Goal: Manage account settings

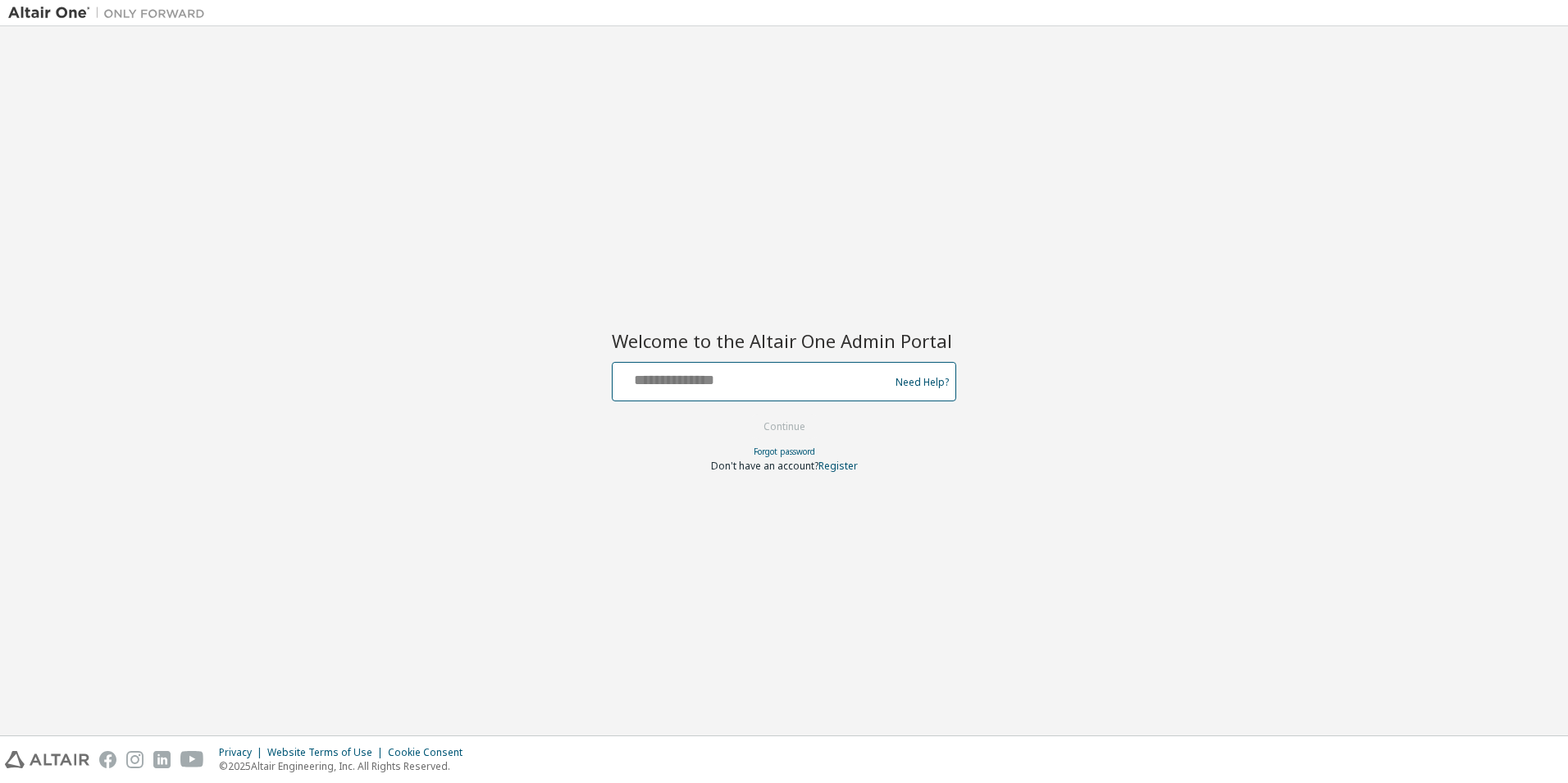
click at [653, 379] on input "text" at bounding box center [752, 378] width 268 height 24
type input "**********"
click at [746, 414] on button "Continue" at bounding box center [784, 427] width 77 height 25
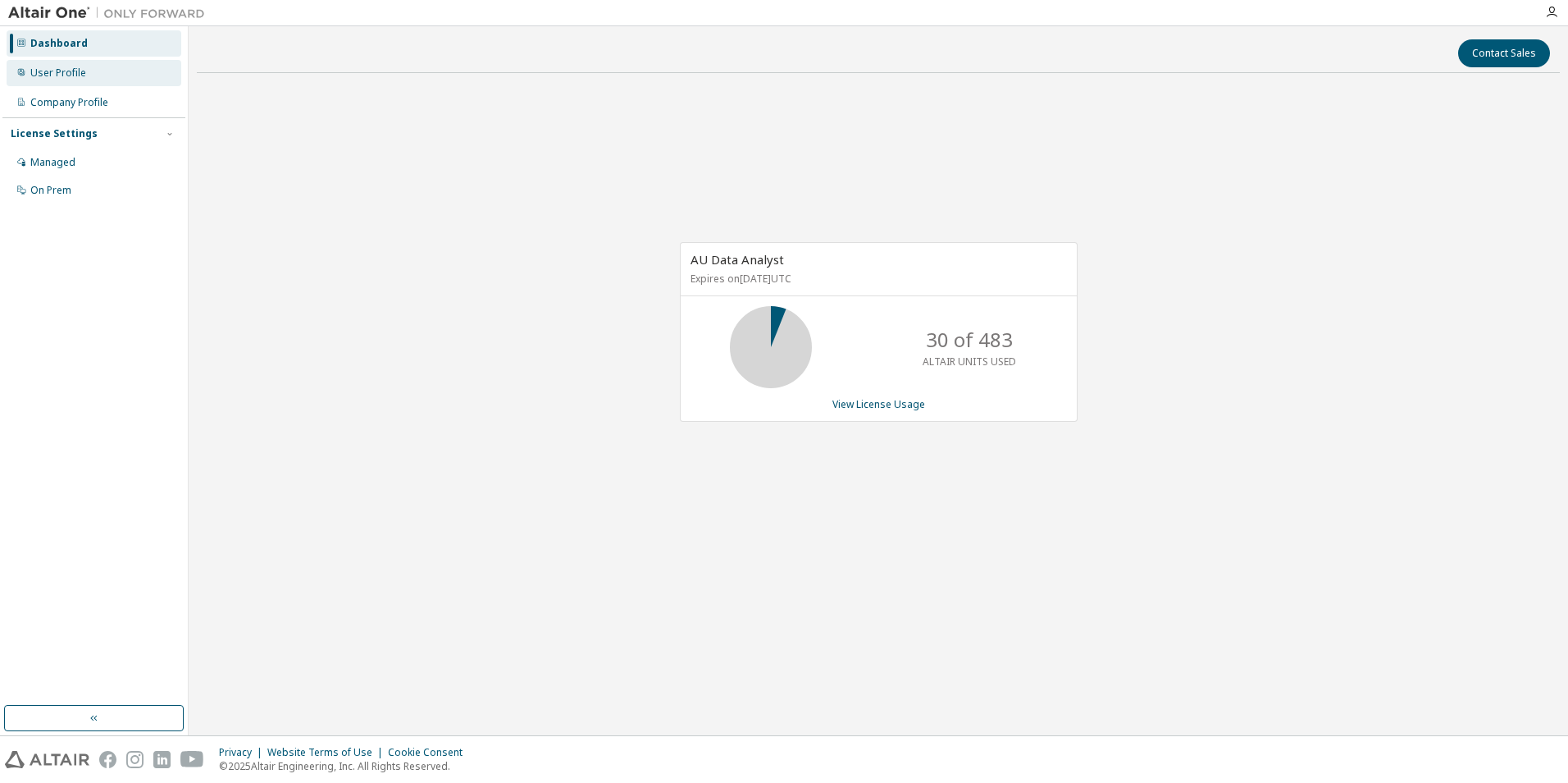
click at [64, 72] on div "User Profile" at bounding box center [58, 73] width 56 height 13
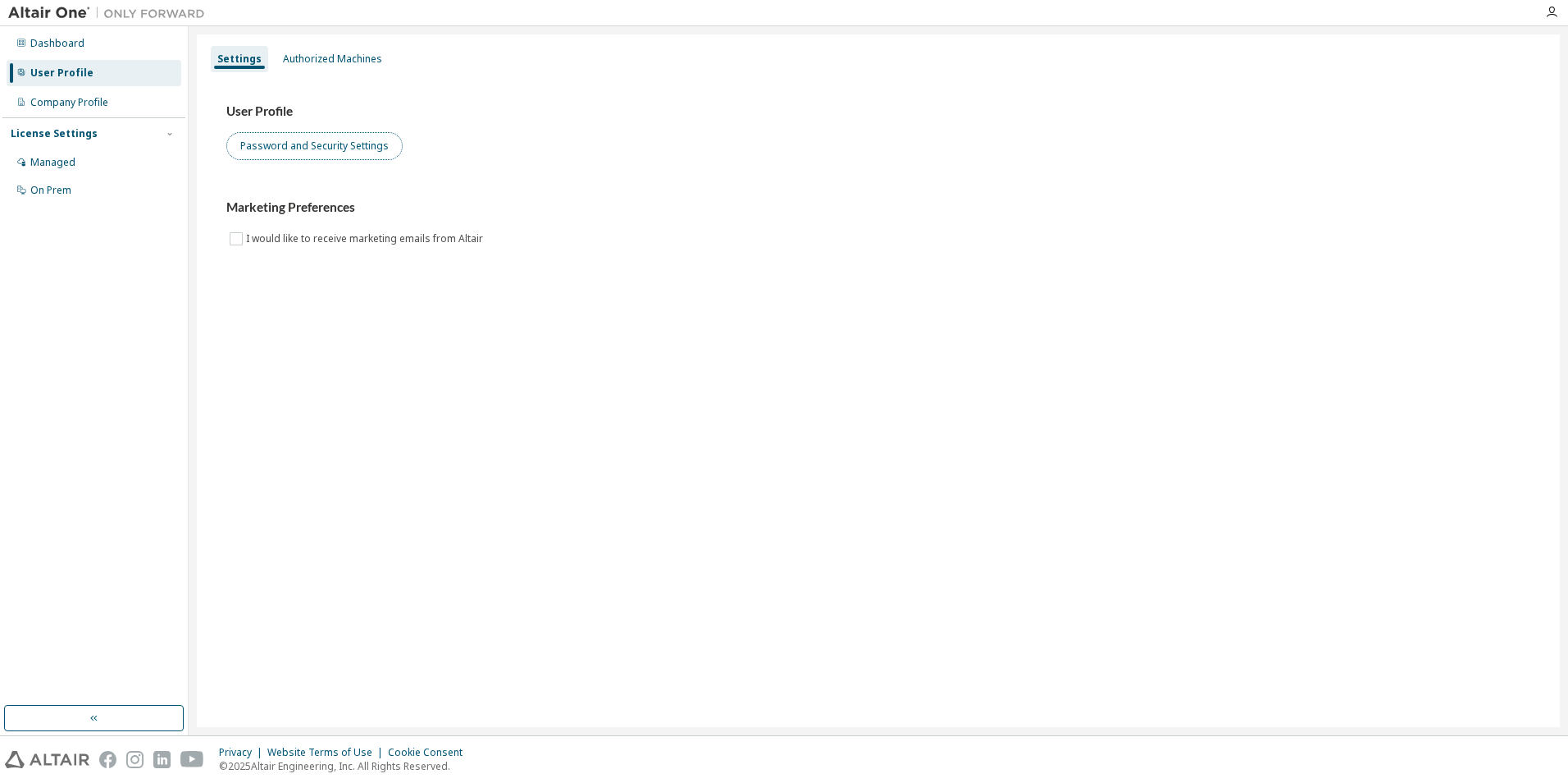
click at [280, 141] on button "Password and Security Settings" at bounding box center [314, 145] width 176 height 28
click at [324, 58] on div "Authorized Machines" at bounding box center [332, 59] width 99 height 13
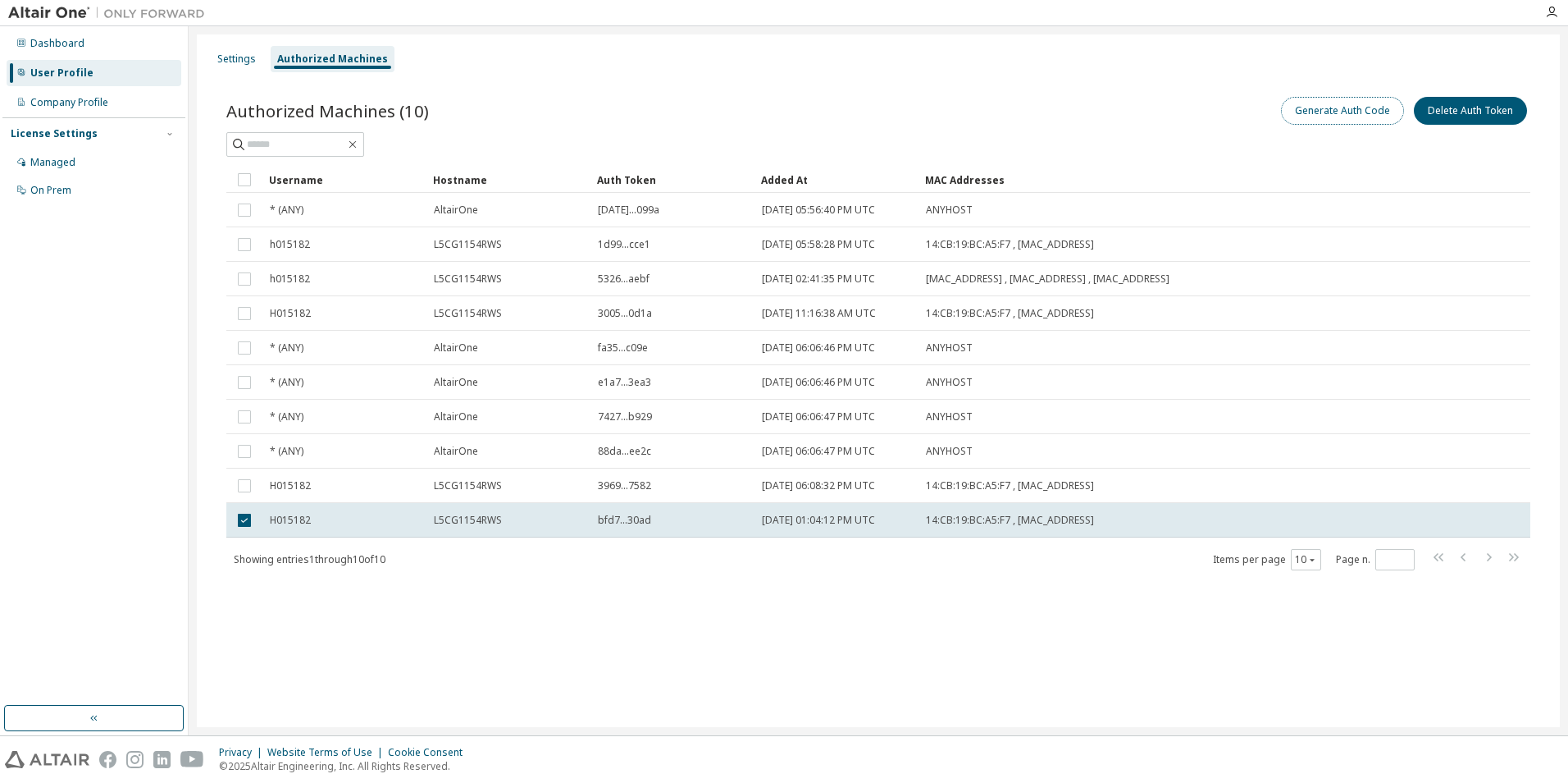
click at [1351, 116] on button "Generate Auth Code" at bounding box center [1343, 110] width 123 height 28
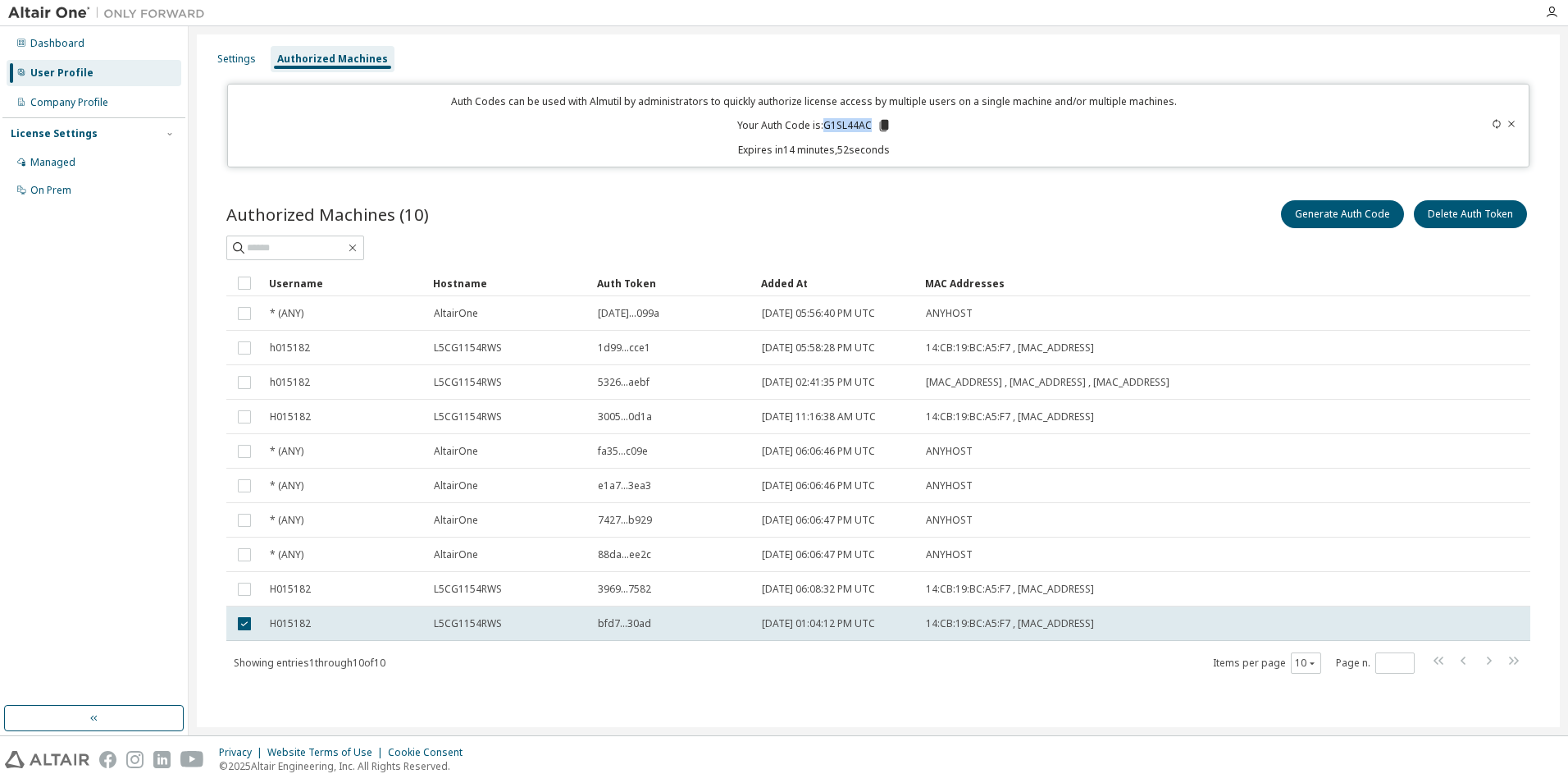
drag, startPoint x: 826, startPoint y: 129, endPoint x: 870, endPoint y: 126, distance: 44.1
click at [870, 126] on p "Your Auth Code is: G1SL44AC" at bounding box center [814, 126] width 154 height 15
copy p "G1SL44AC"
